Goal: Information Seeking & Learning: Check status

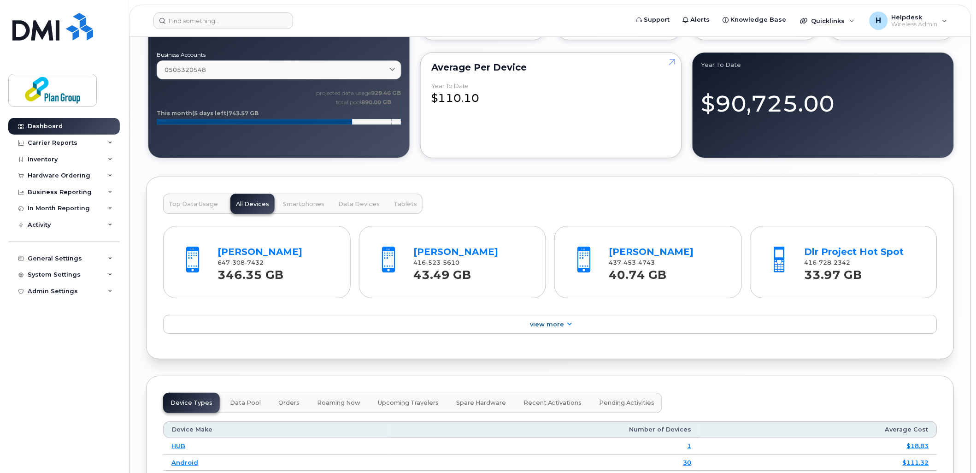
scroll to position [665, 0]
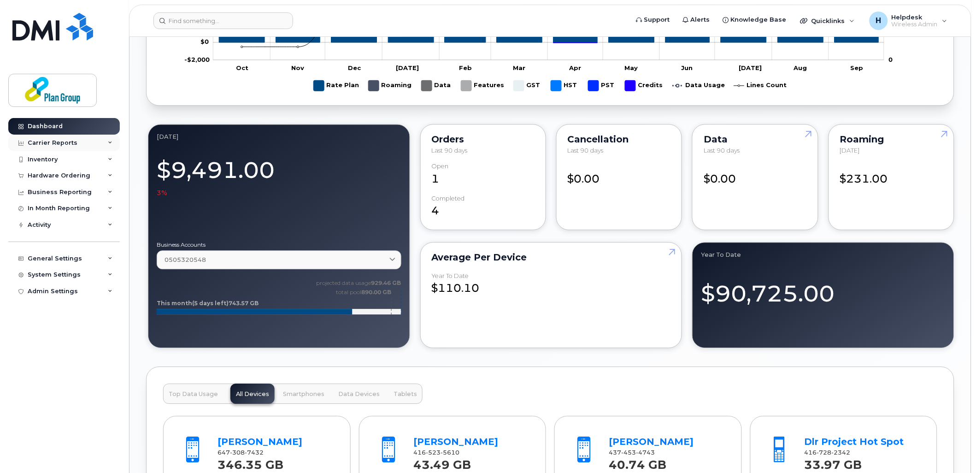
click at [49, 141] on div "Carrier Reports" at bounding box center [53, 142] width 50 height 7
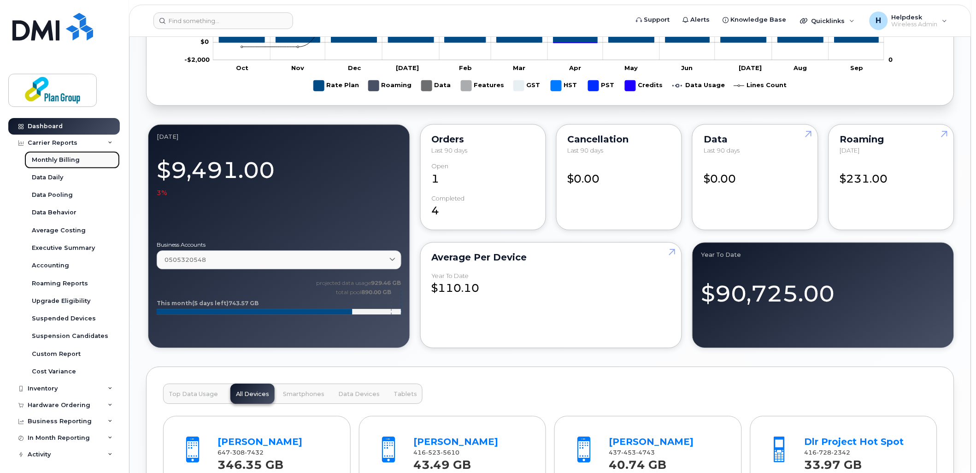
click at [54, 163] on div "Monthly Billing" at bounding box center [56, 160] width 48 height 8
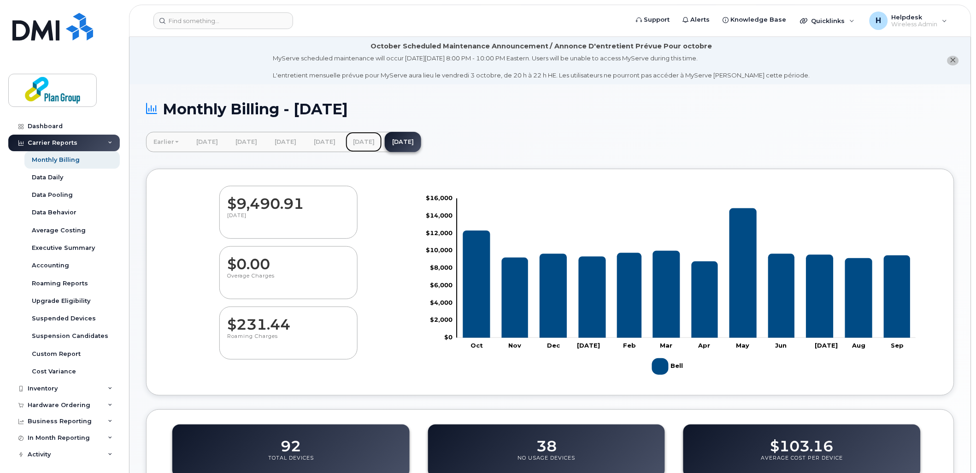
click at [382, 135] on link "[DATE]" at bounding box center [364, 142] width 36 height 20
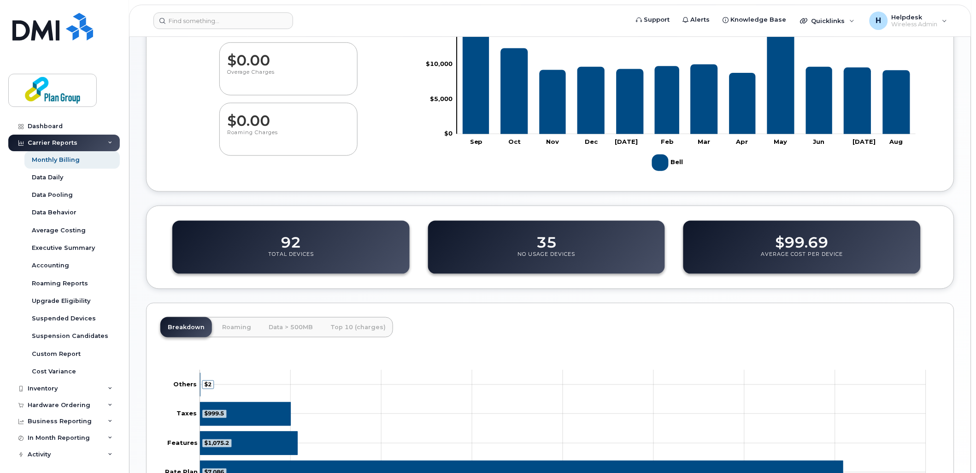
scroll to position [205, 0]
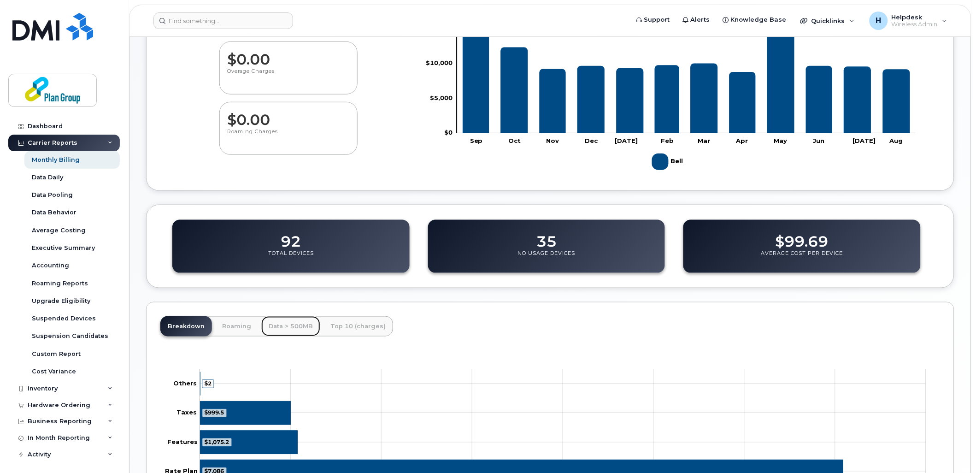
click at [273, 326] on link "Data > 500MB" at bounding box center [290, 326] width 59 height 20
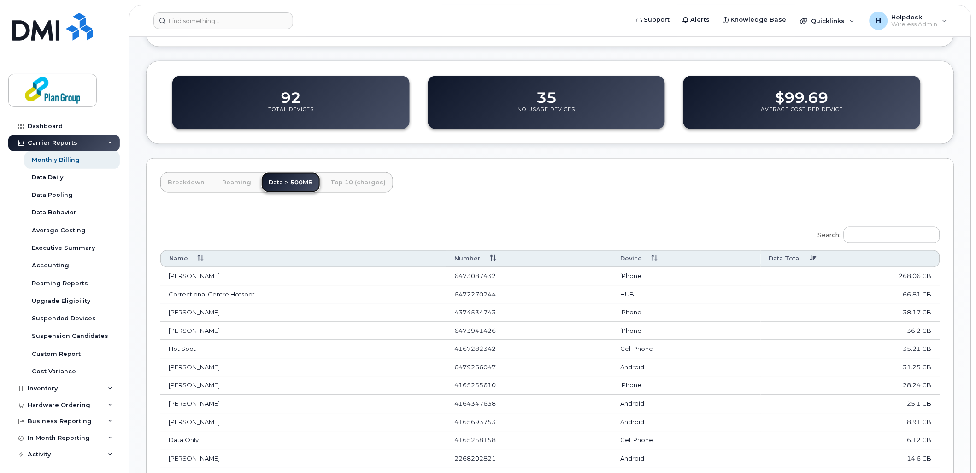
scroll to position [358, 0]
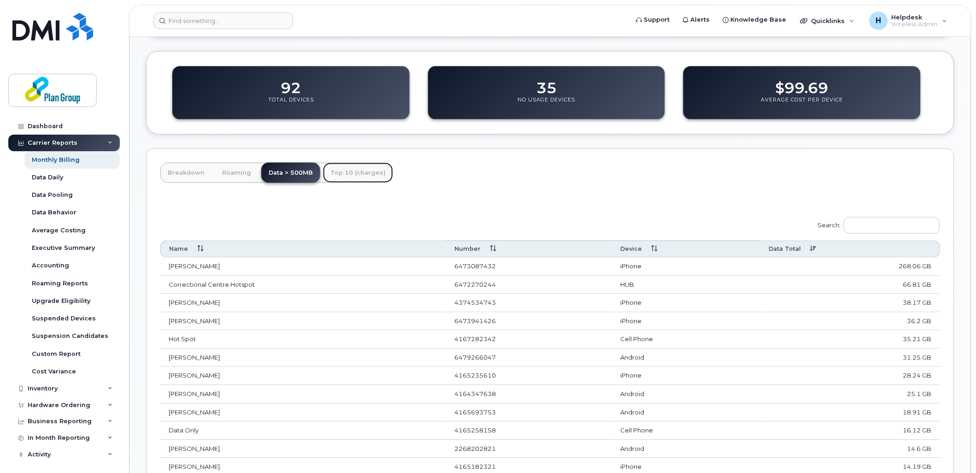
click at [342, 174] on link "Top 10 (charges)" at bounding box center [358, 173] width 70 height 20
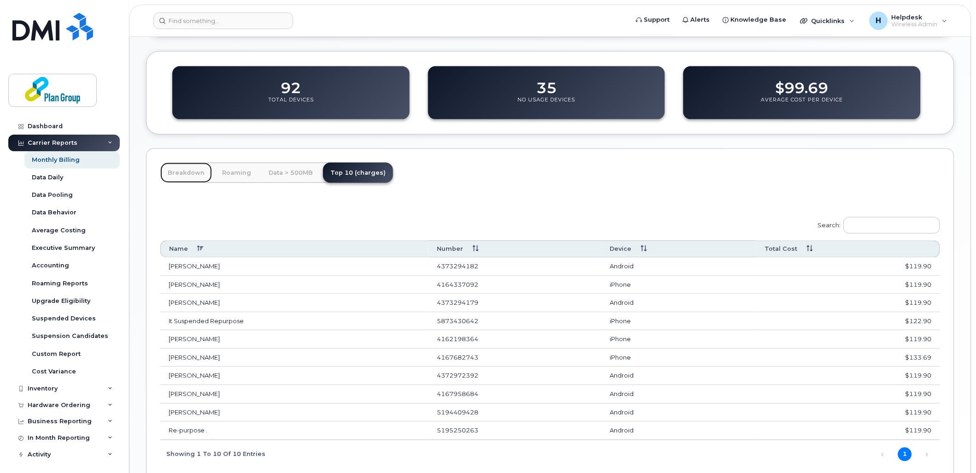
click at [195, 166] on link "Breakdown" at bounding box center [186, 173] width 52 height 20
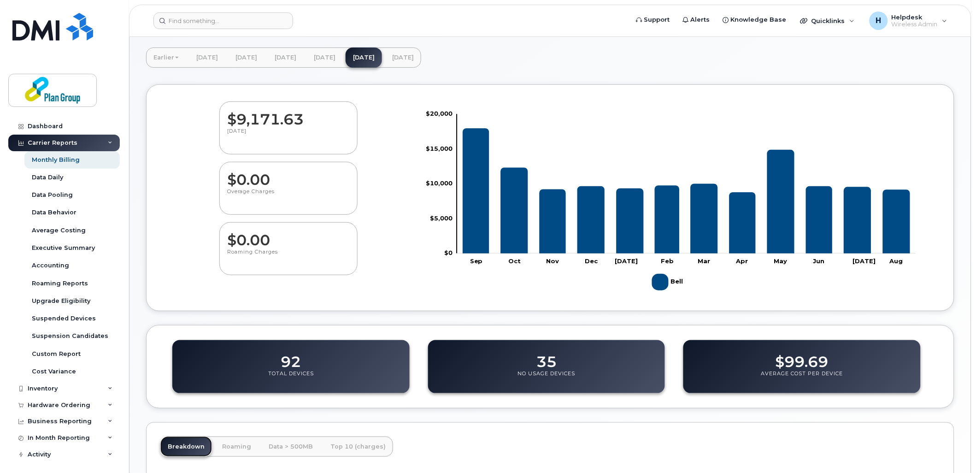
scroll to position [39, 0]
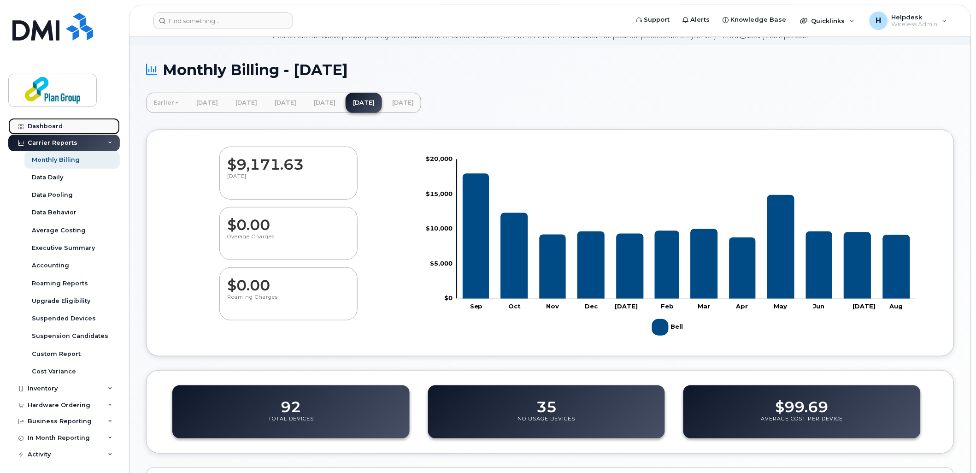
click at [43, 120] on link "Dashboard" at bounding box center [63, 126] width 111 height 17
